Goal: Navigation & Orientation: Go to known website

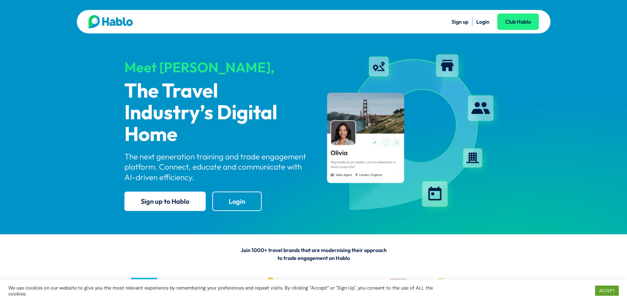
click at [474, 23] on ul "Sign up Login Club Hablo" at bounding box center [426, 21] width 225 height 9
click at [480, 21] on link "Login" at bounding box center [482, 21] width 13 height 7
